Goal: Information Seeking & Learning: Learn about a topic

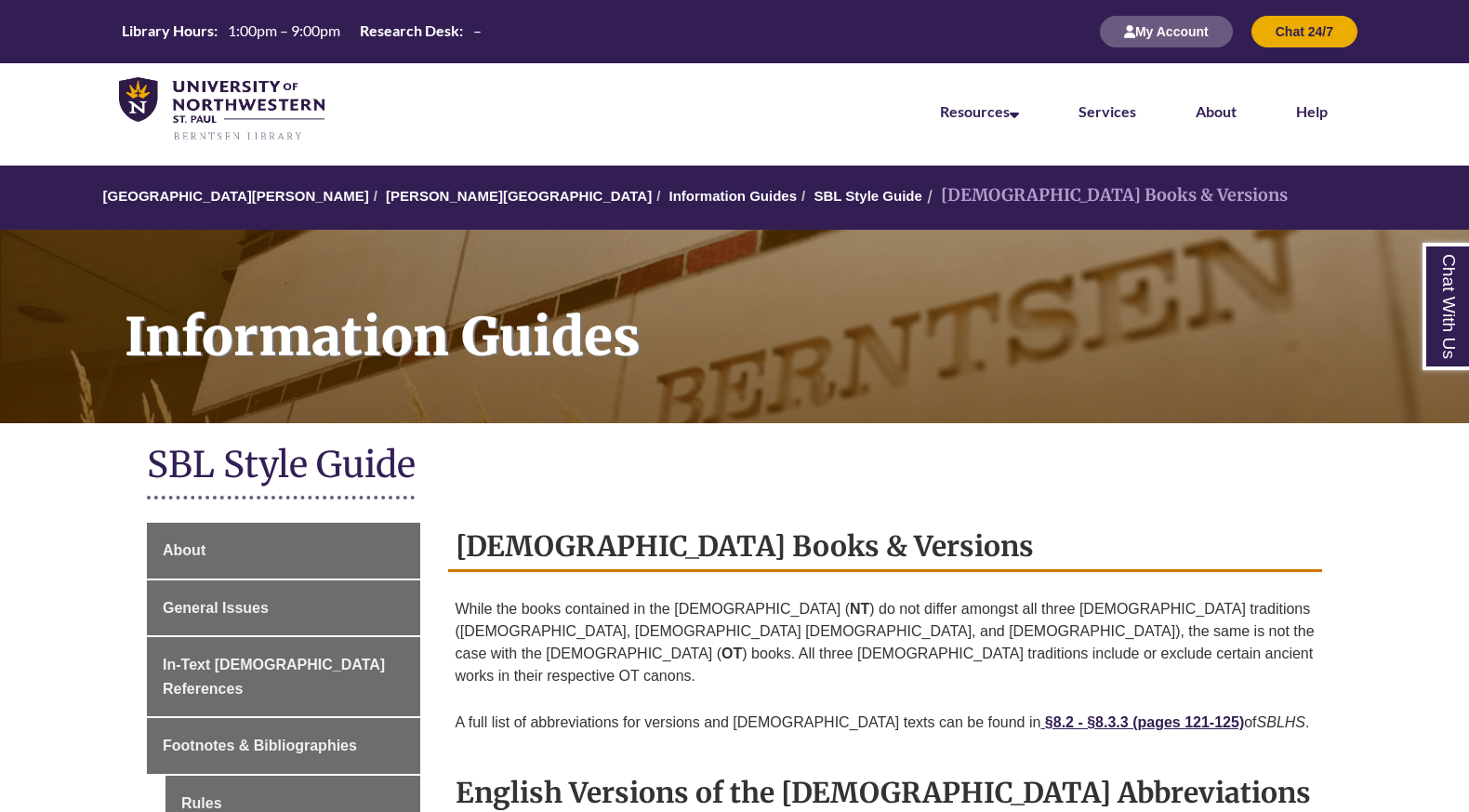
scroll to position [880, 0]
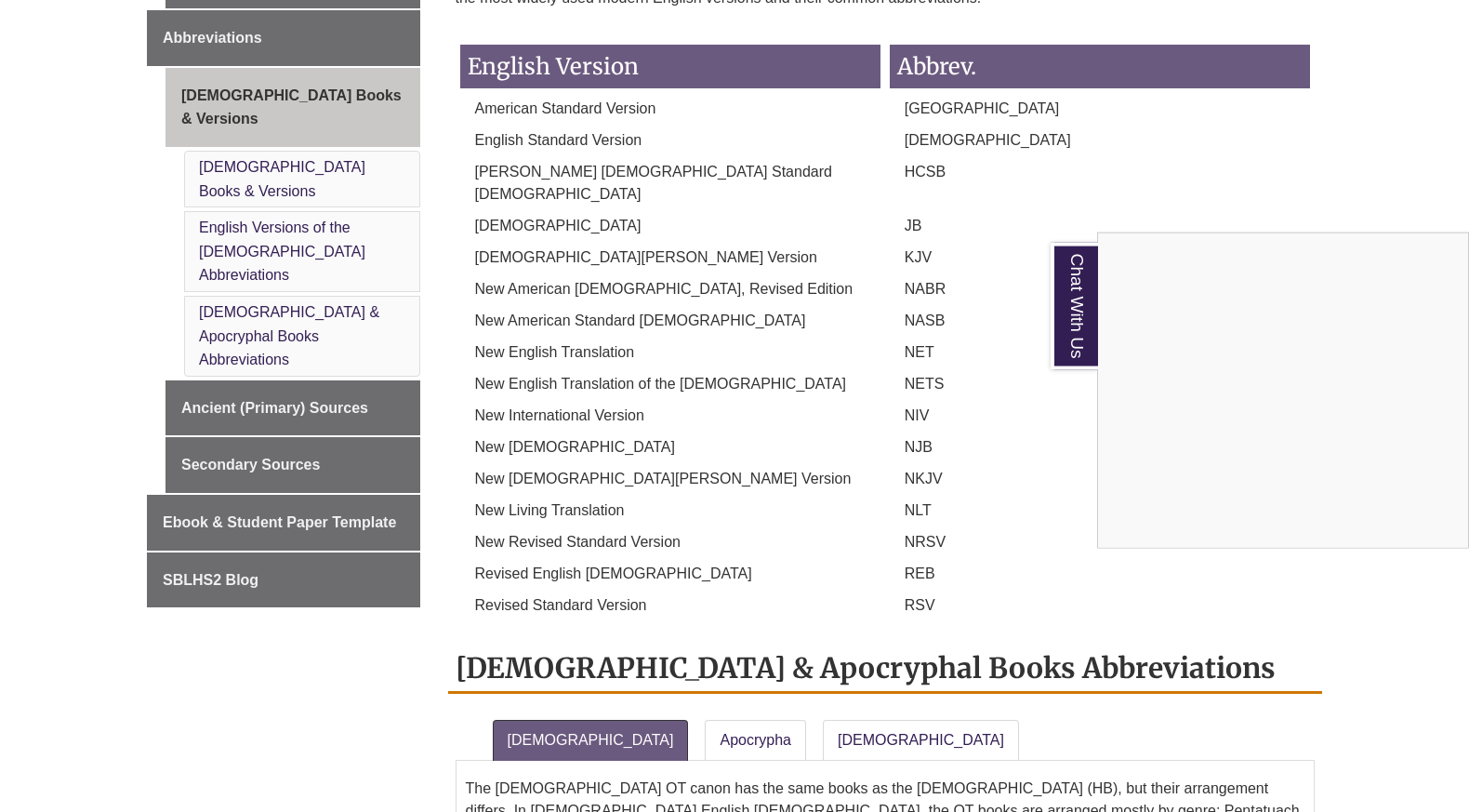
click at [246, 623] on div "Chat With Us" at bounding box center [734, 406] width 1469 height 812
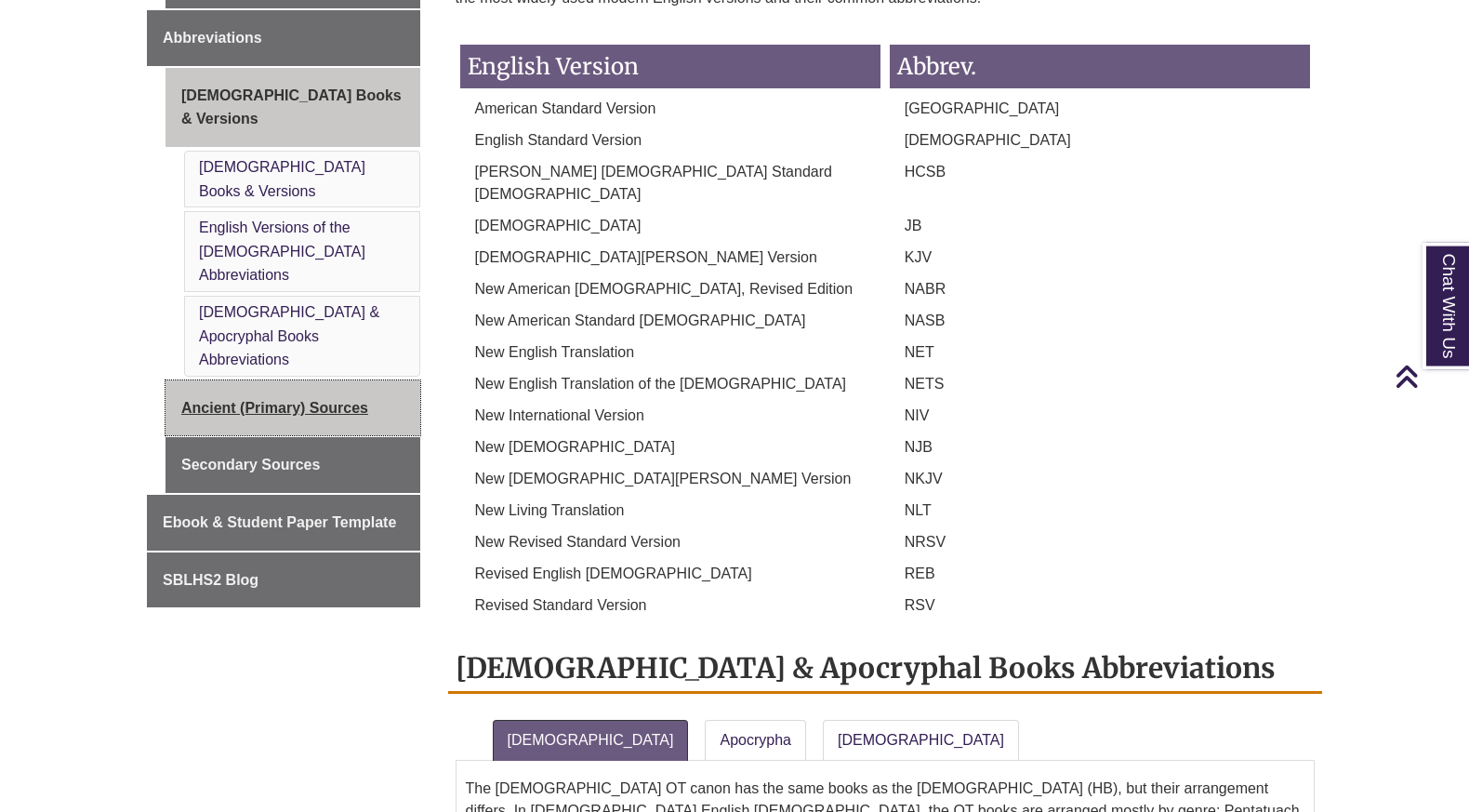
click at [264, 381] on link "Ancient (Primary) Sources" at bounding box center [293, 408] width 255 height 56
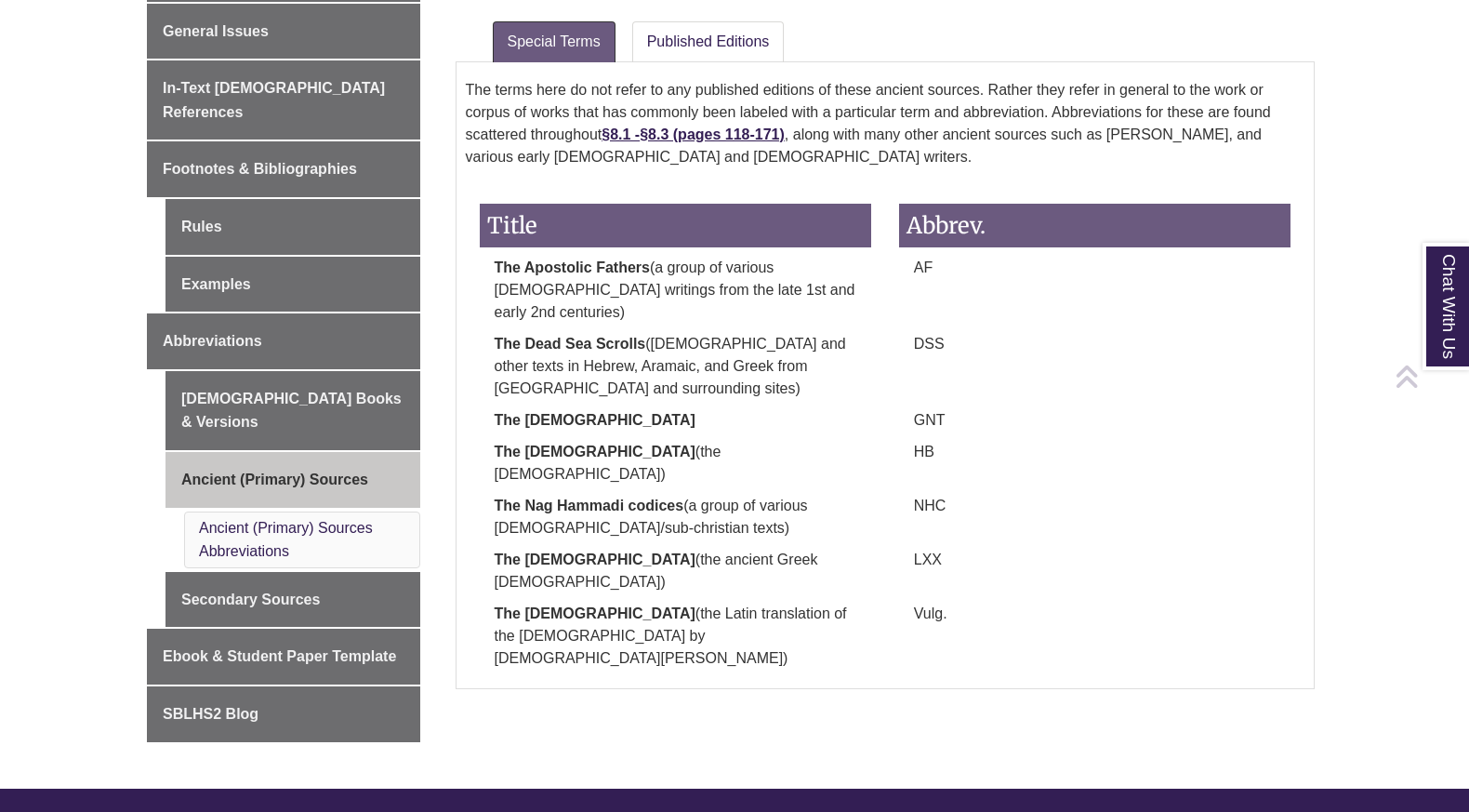
scroll to position [683, 0]
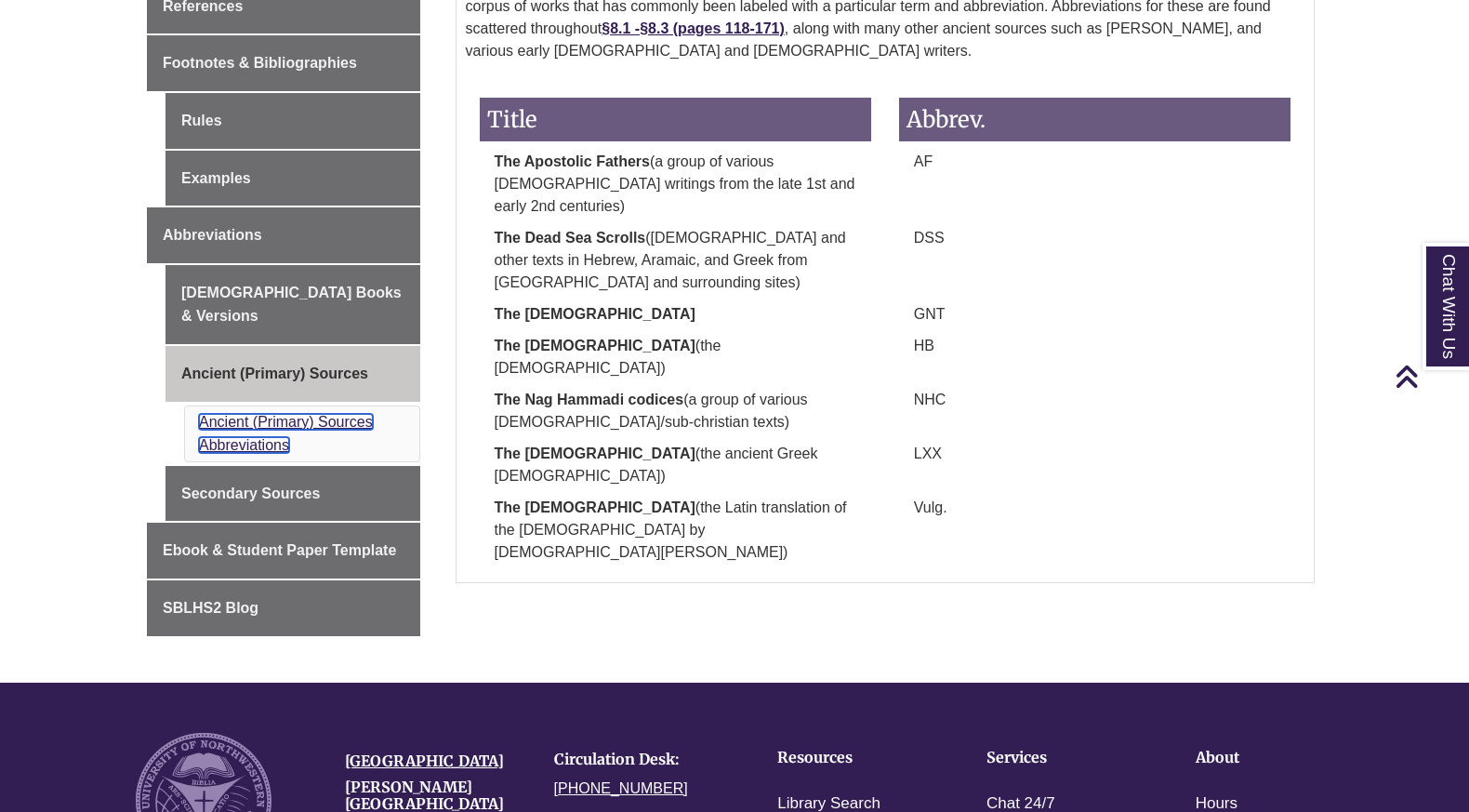
click at [286, 414] on link "Ancient (Primary) Sources Abbreviations" at bounding box center [285, 433] width 174 height 40
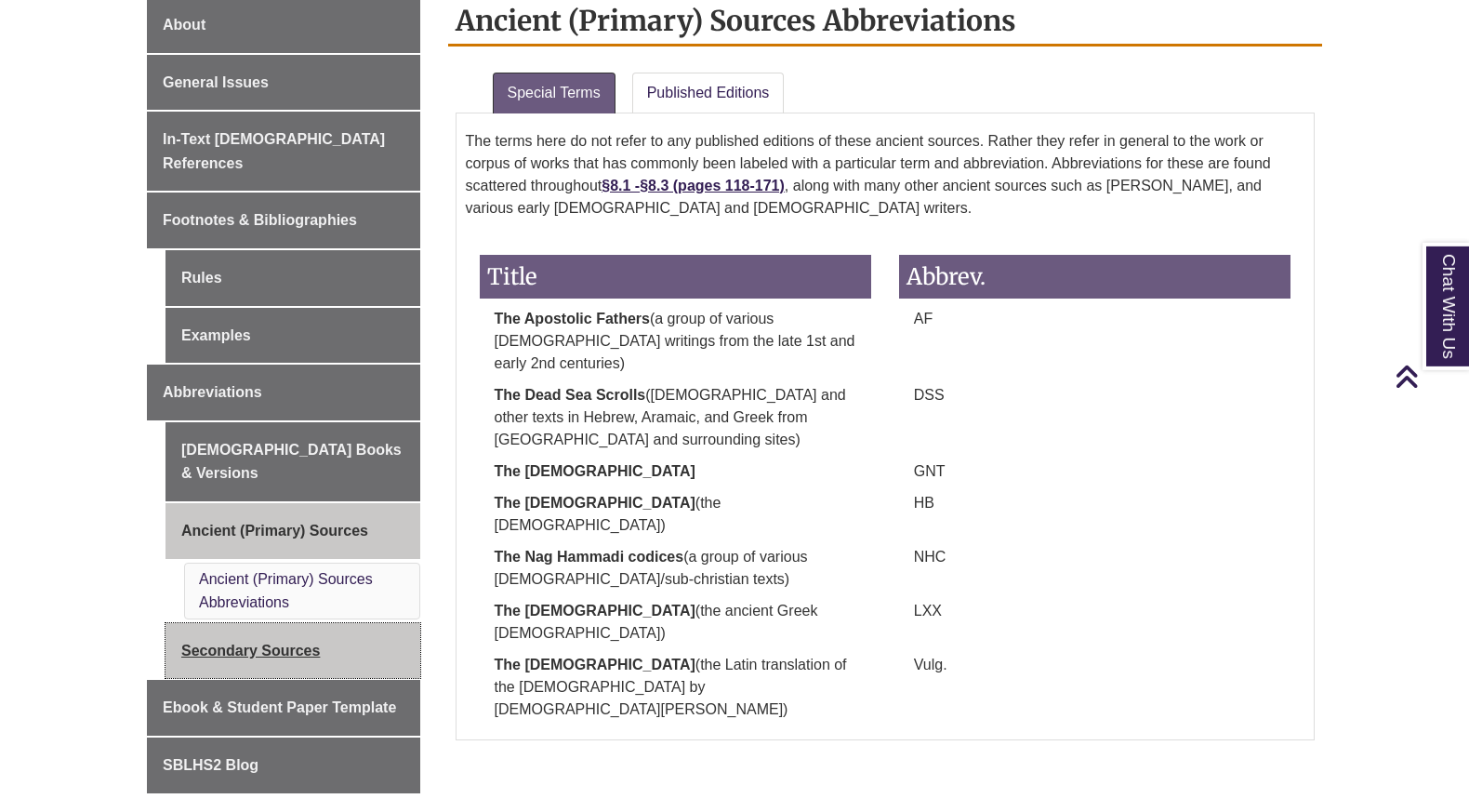
click at [256, 623] on link "Secondary Sources" at bounding box center [293, 650] width 255 height 56
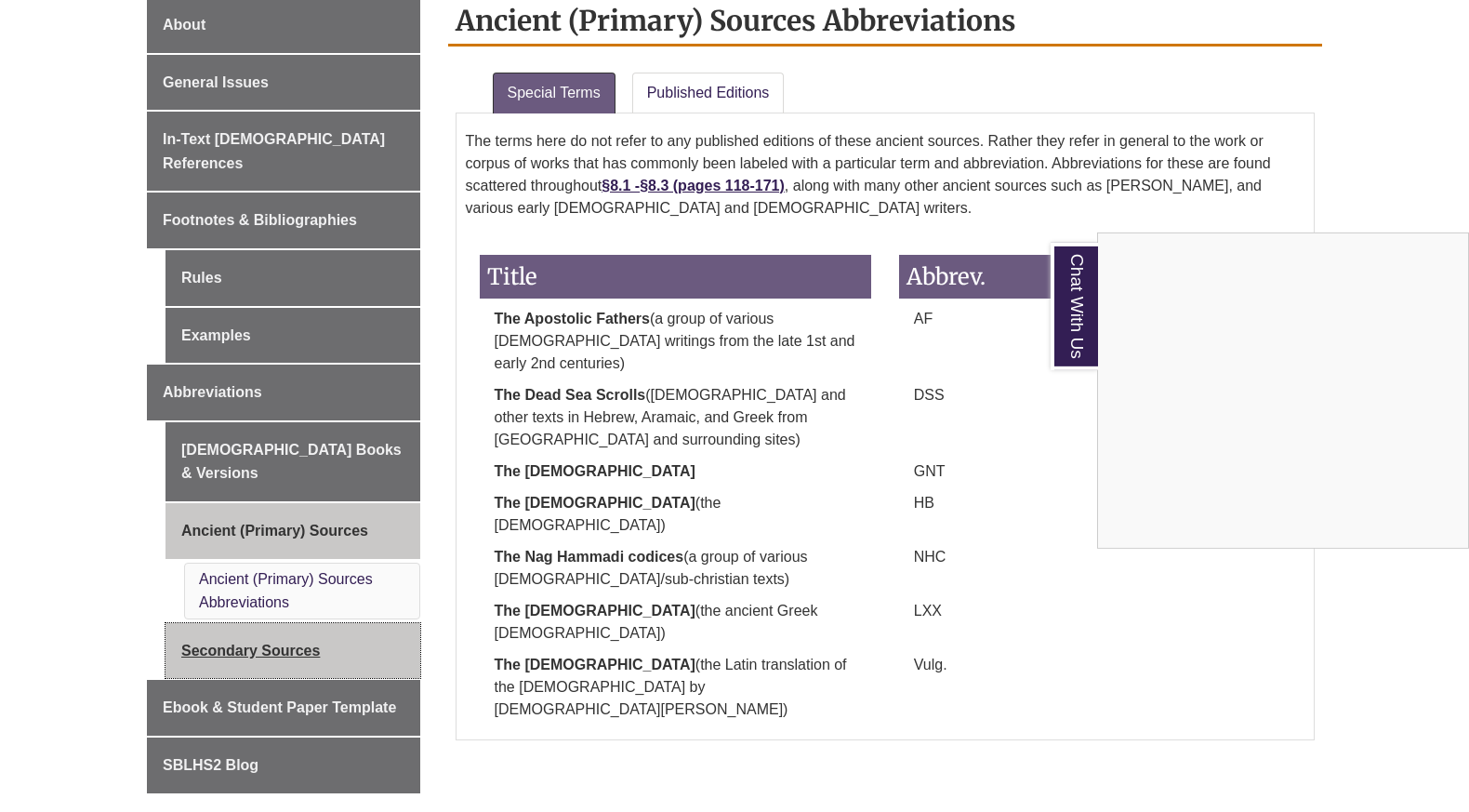
scroll to position [683, 0]
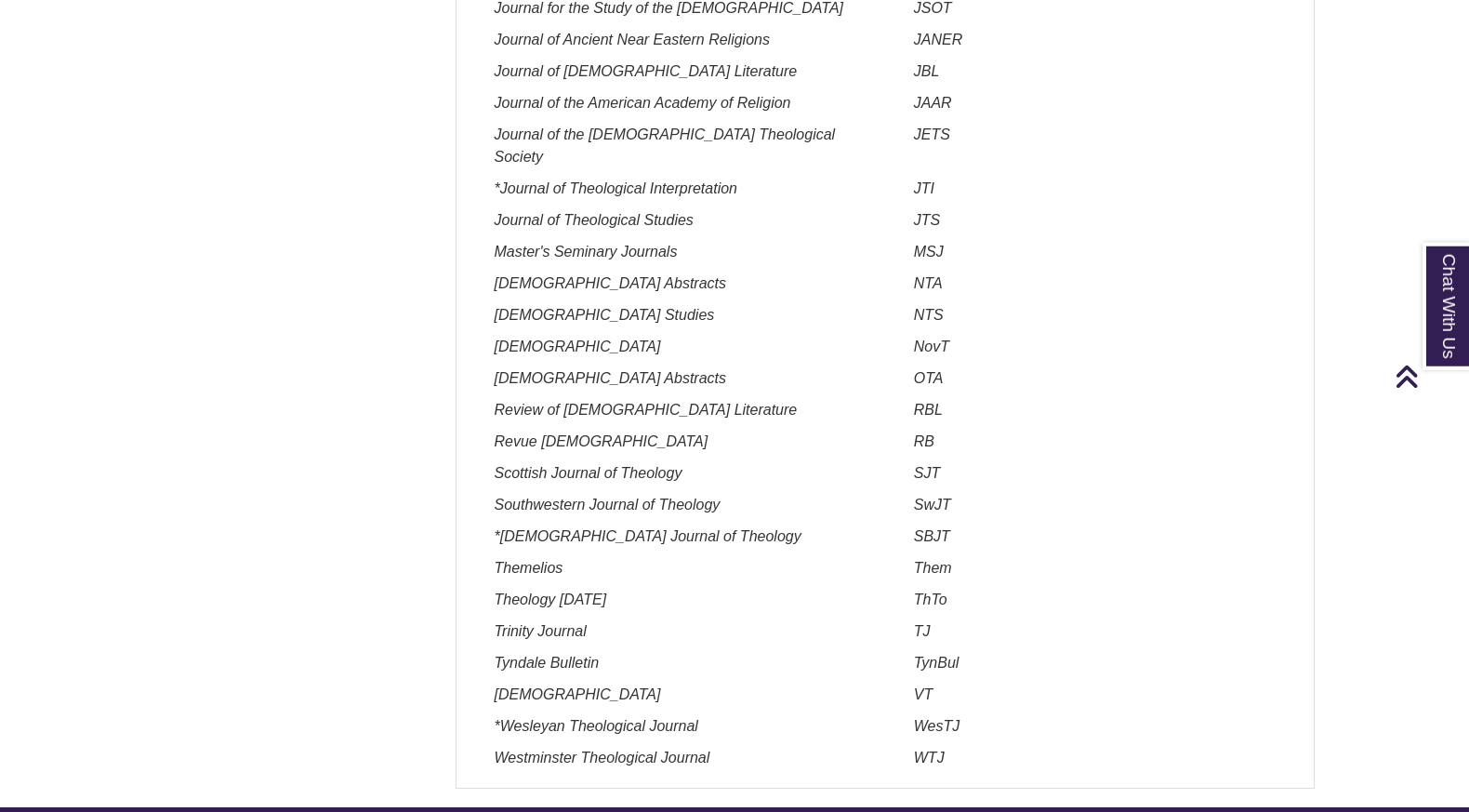
scroll to position [1993, 0]
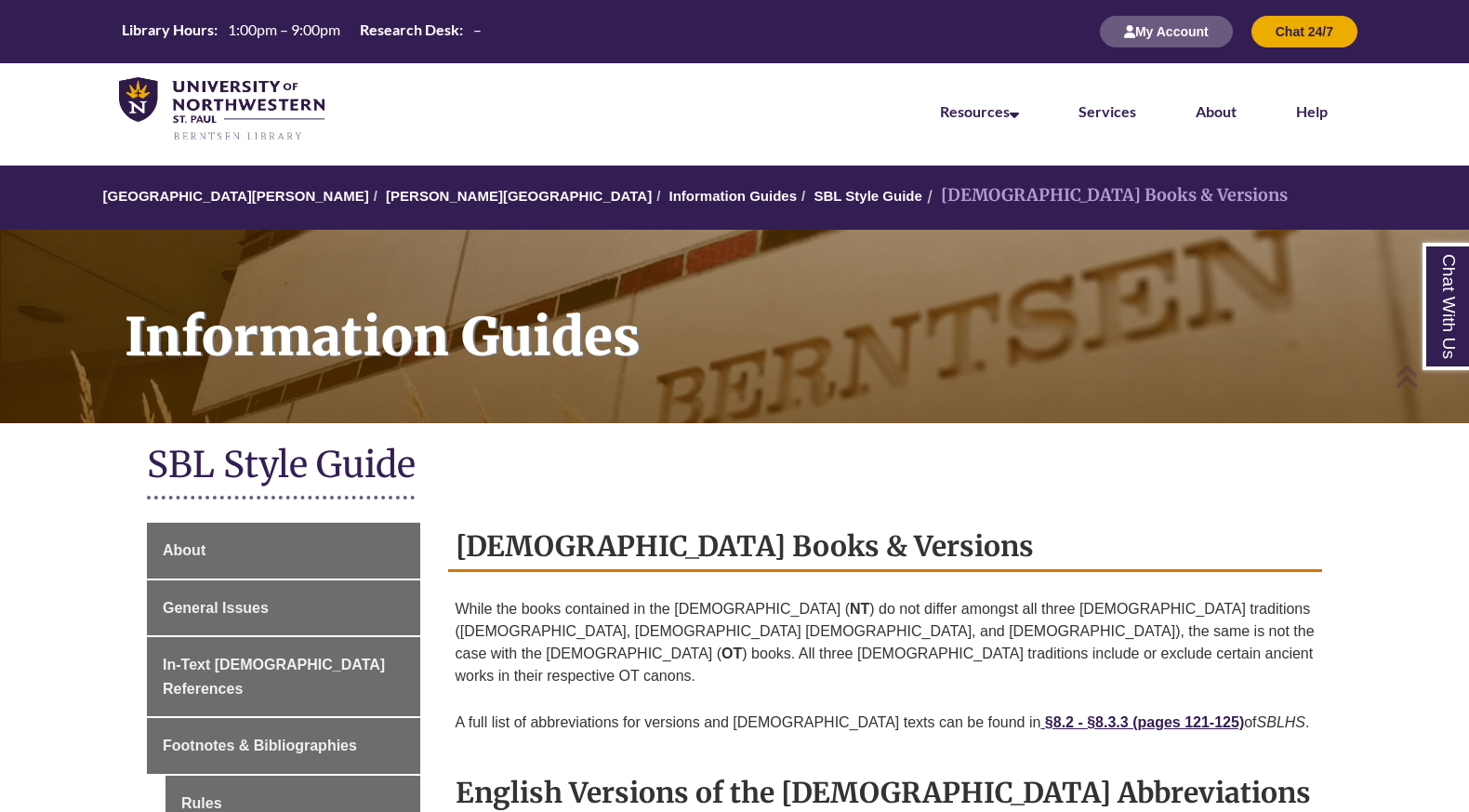
scroll to position [880, 0]
